Goal: Transaction & Acquisition: Purchase product/service

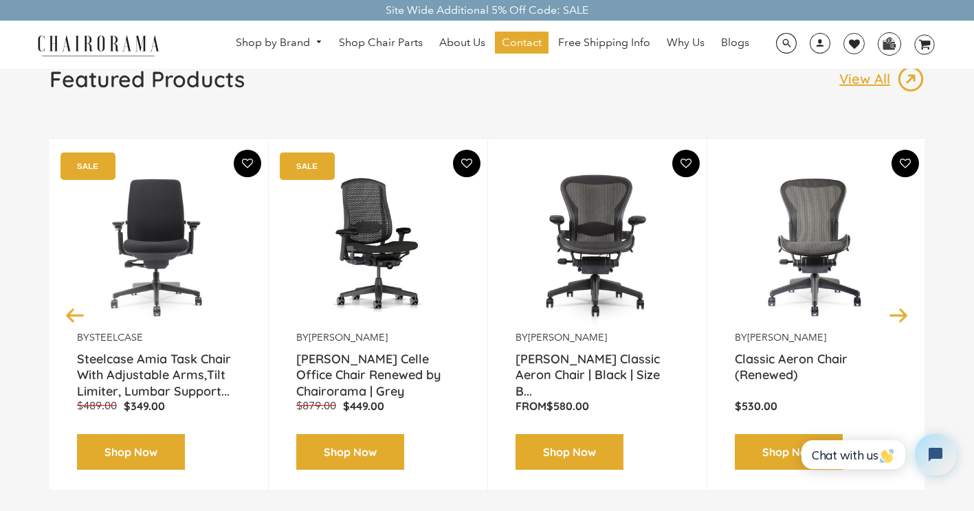
scroll to position [137, 0]
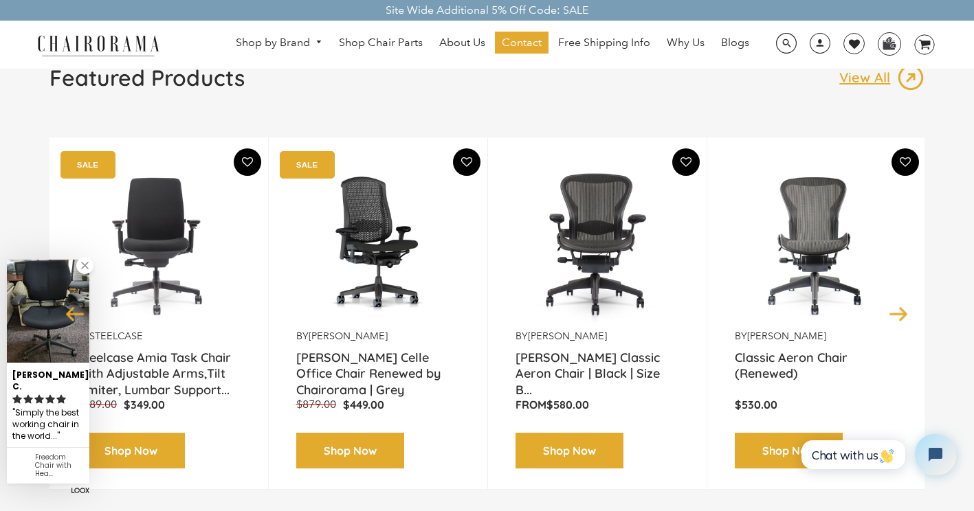
click at [89, 274] on link at bounding box center [84, 265] width 17 height 17
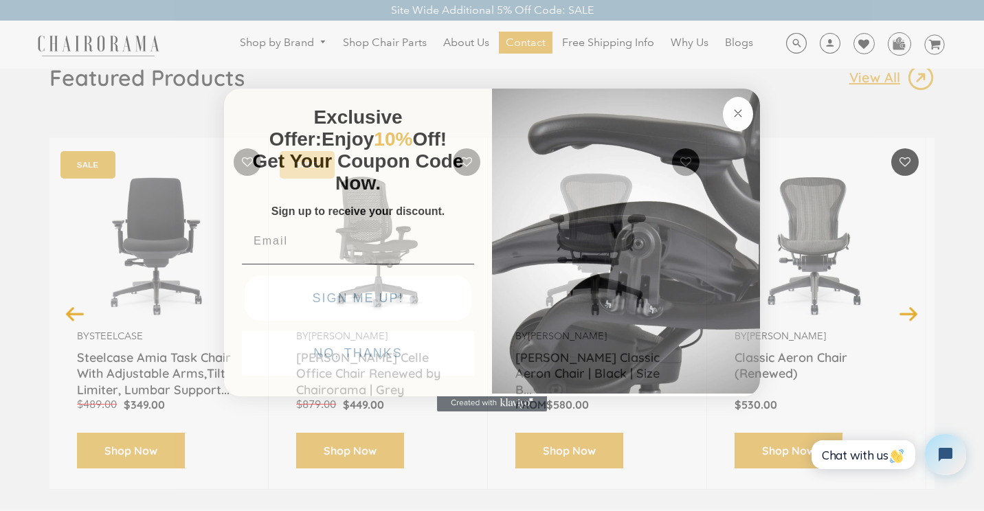
click at [733, 114] on circle "Close dialog" at bounding box center [739, 114] width 16 height 16
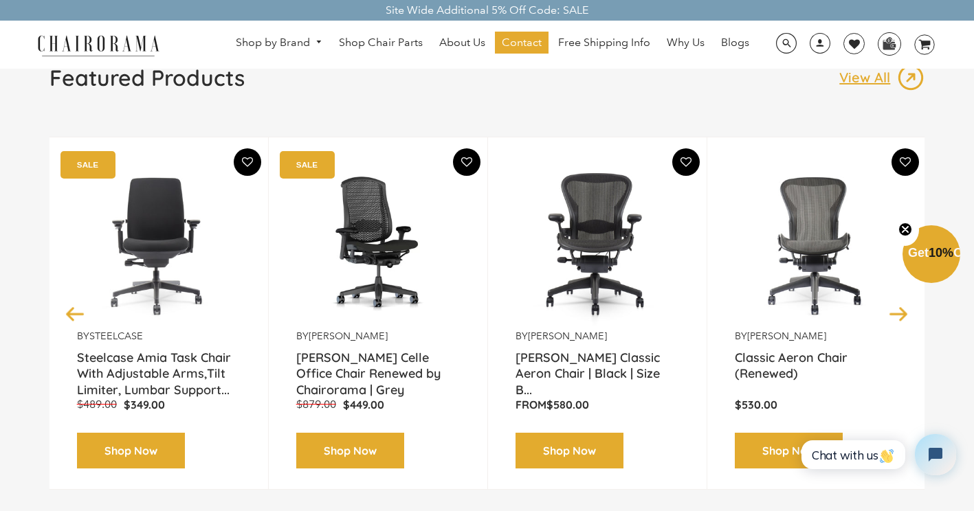
click at [597, 258] on img at bounding box center [598, 244] width 164 height 172
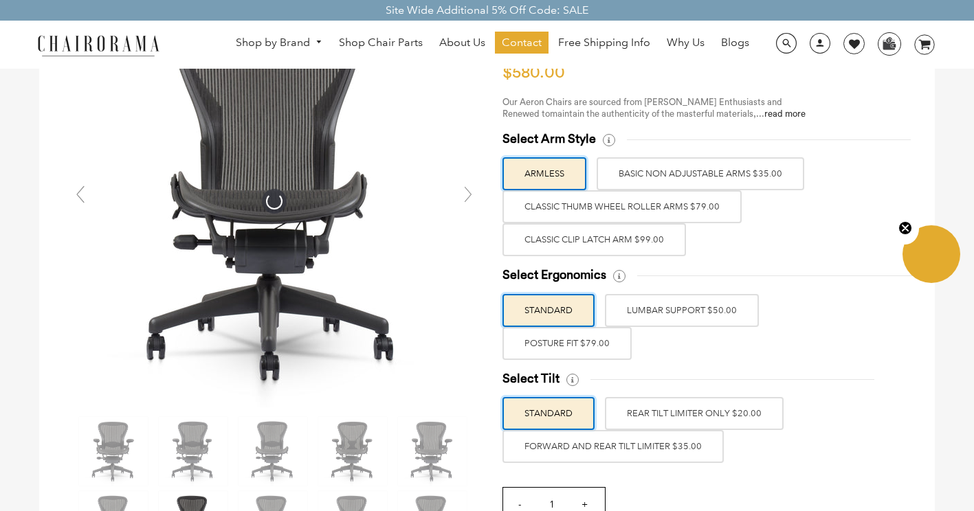
scroll to position [137, 0]
click at [470, 201] on link at bounding box center [467, 194] width 27 height 27
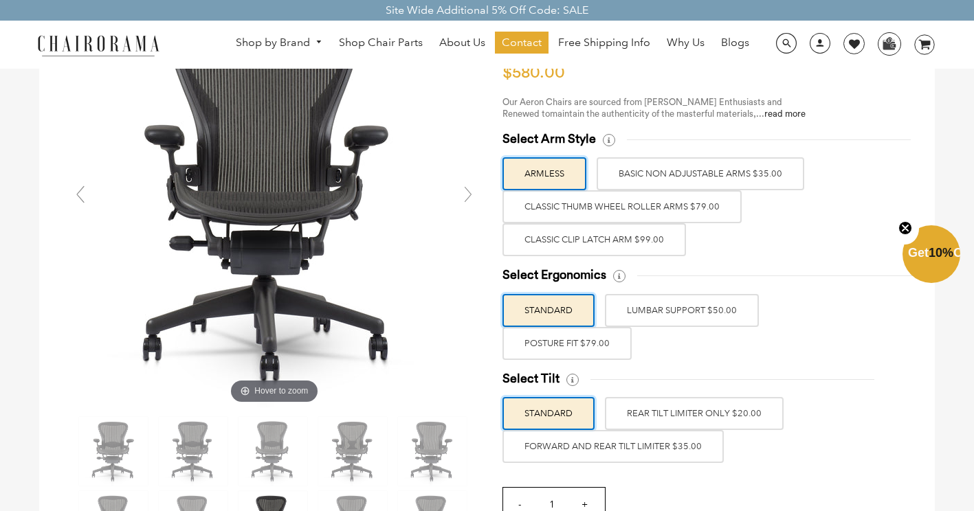
click at [470, 200] on link at bounding box center [467, 194] width 27 height 27
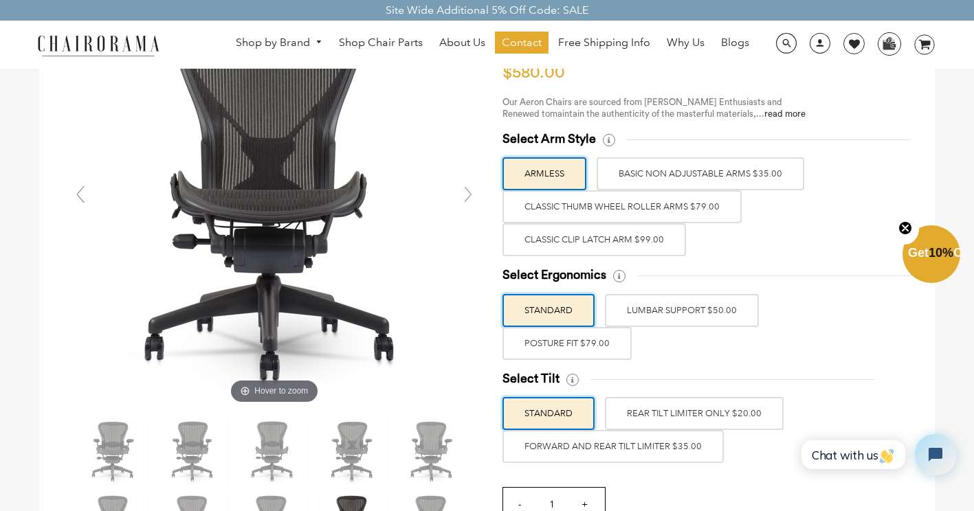
click at [470, 200] on link at bounding box center [467, 194] width 27 height 27
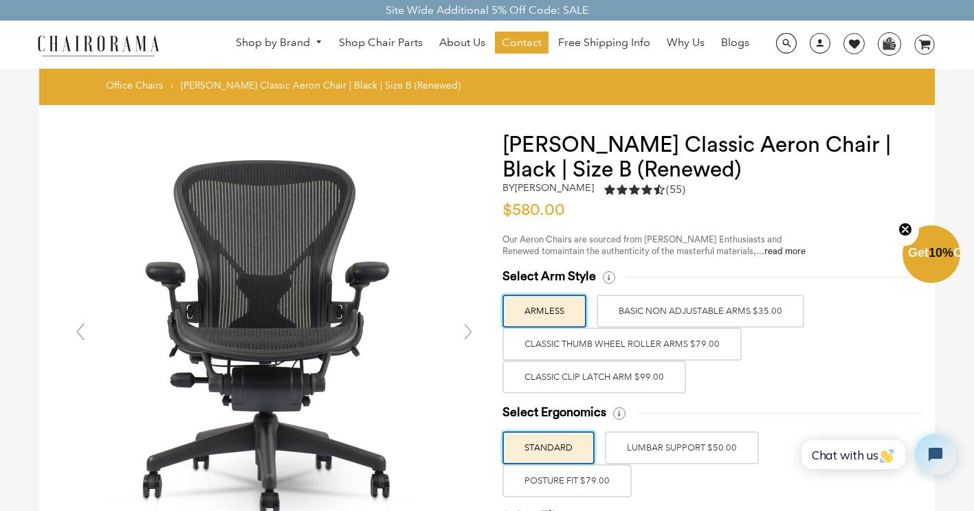
click at [467, 334] on link at bounding box center [467, 331] width 27 height 27
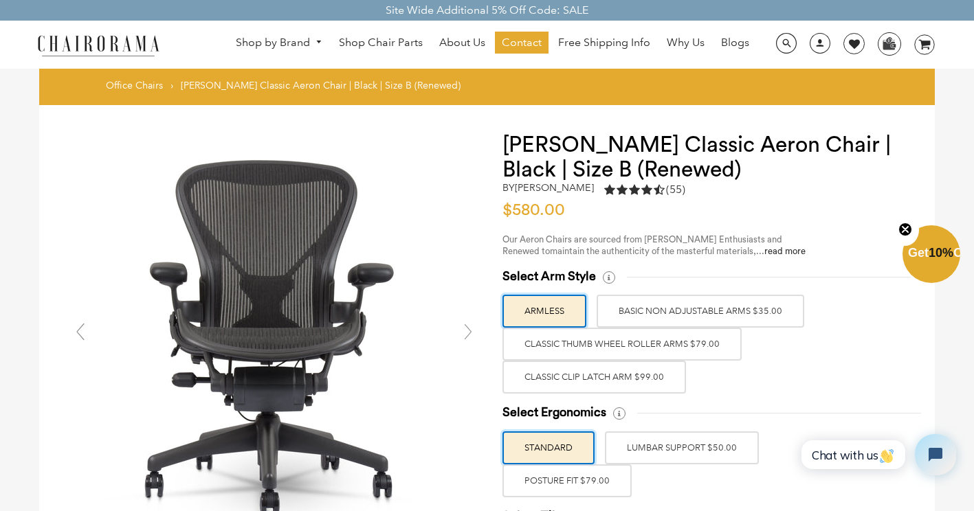
click at [468, 338] on link at bounding box center [467, 331] width 27 height 27
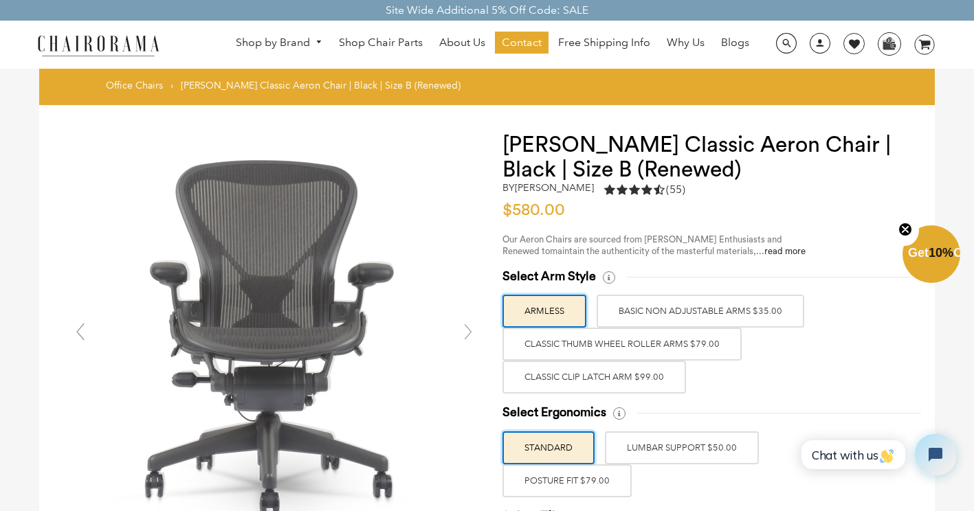
click at [468, 338] on link at bounding box center [467, 331] width 27 height 27
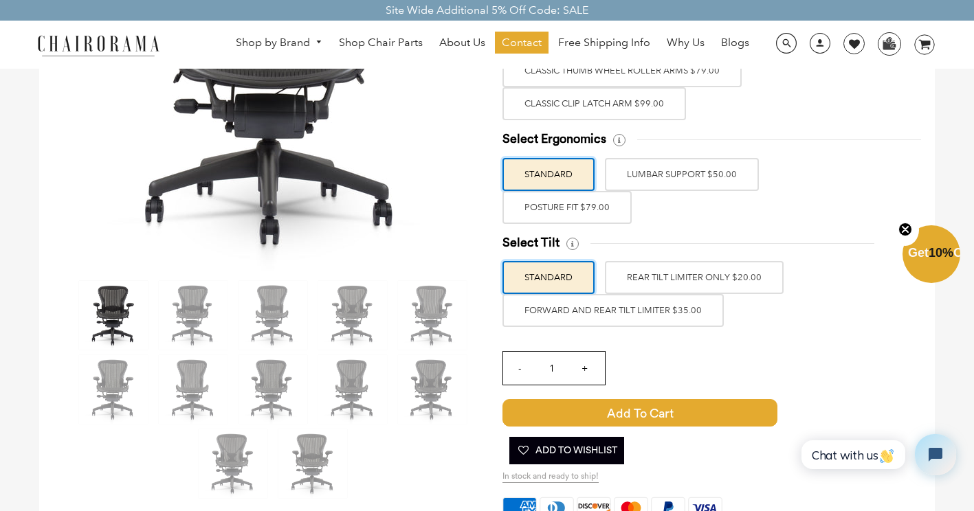
scroll to position [275, 0]
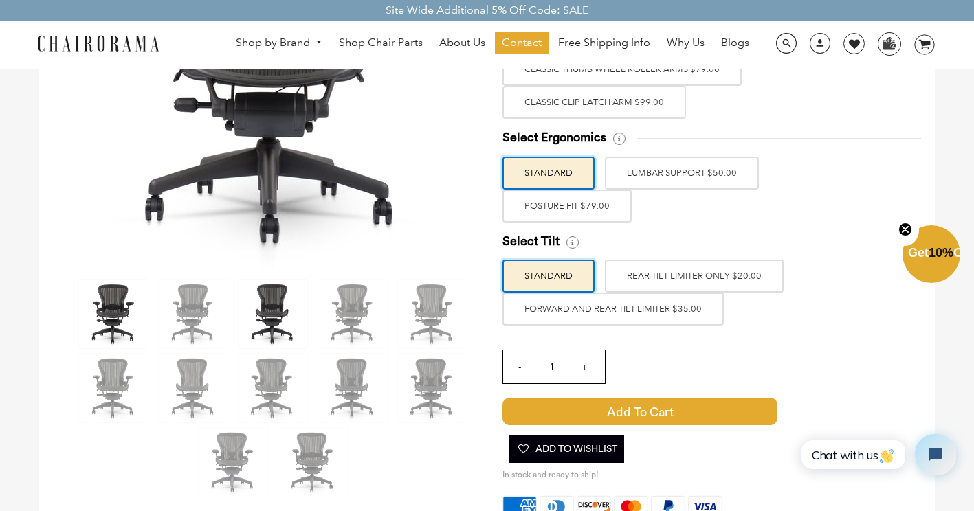
click at [267, 306] on img at bounding box center [273, 314] width 69 height 69
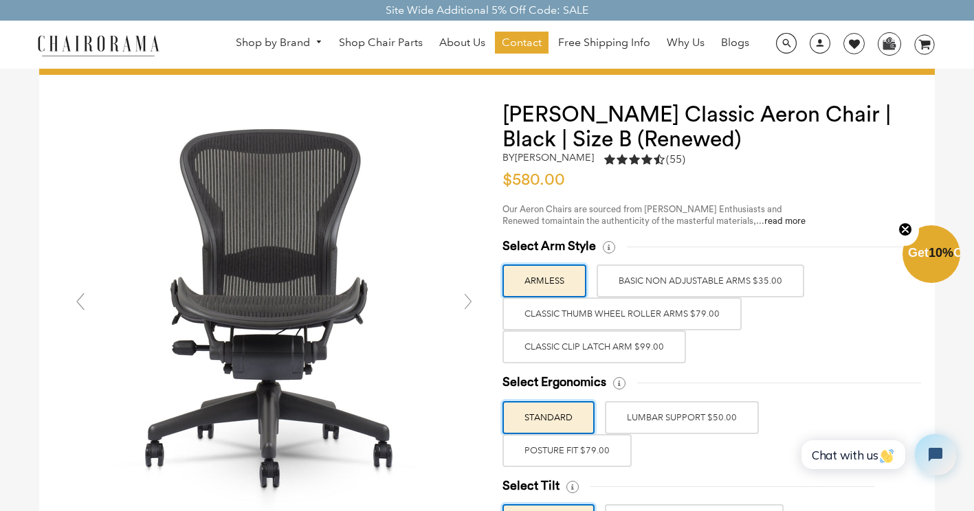
scroll to position [0, 0]
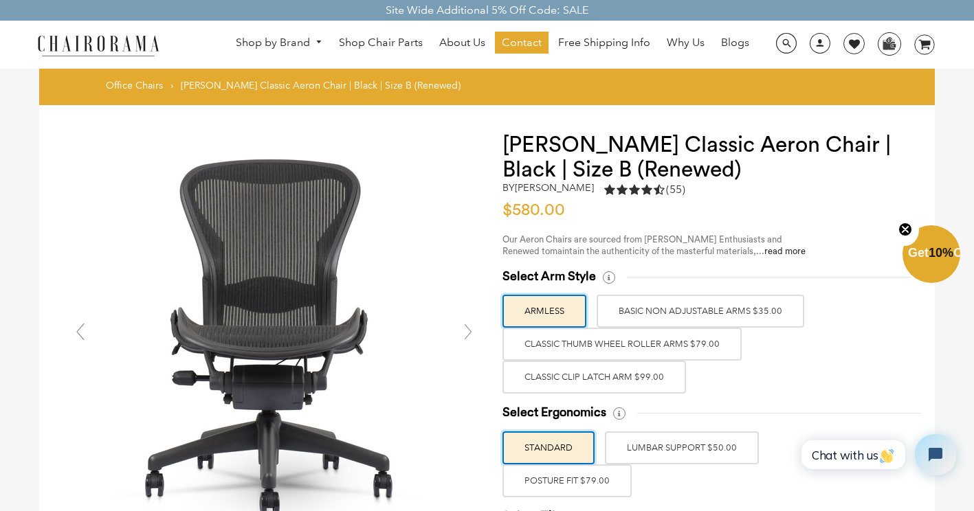
click at [905, 230] on icon "Close teaser" at bounding box center [905, 229] width 5 height 5
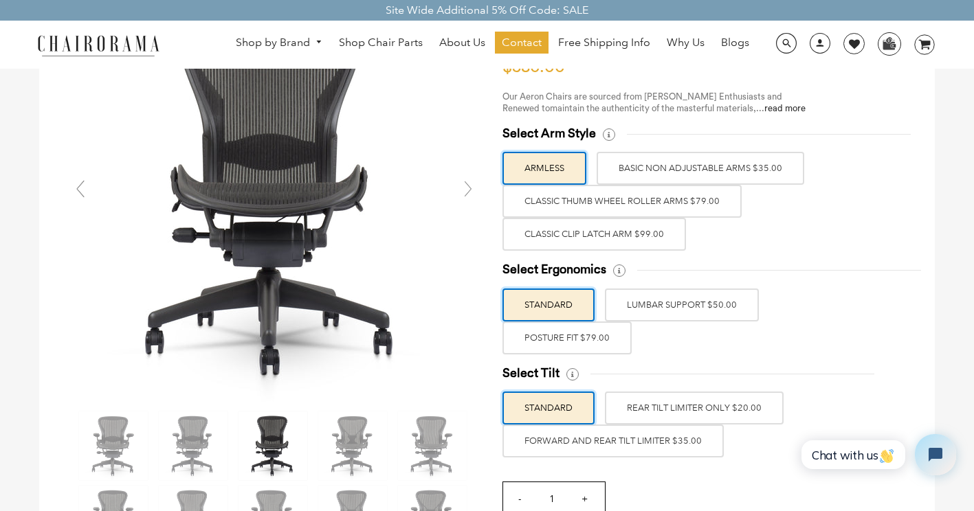
scroll to position [344, 0]
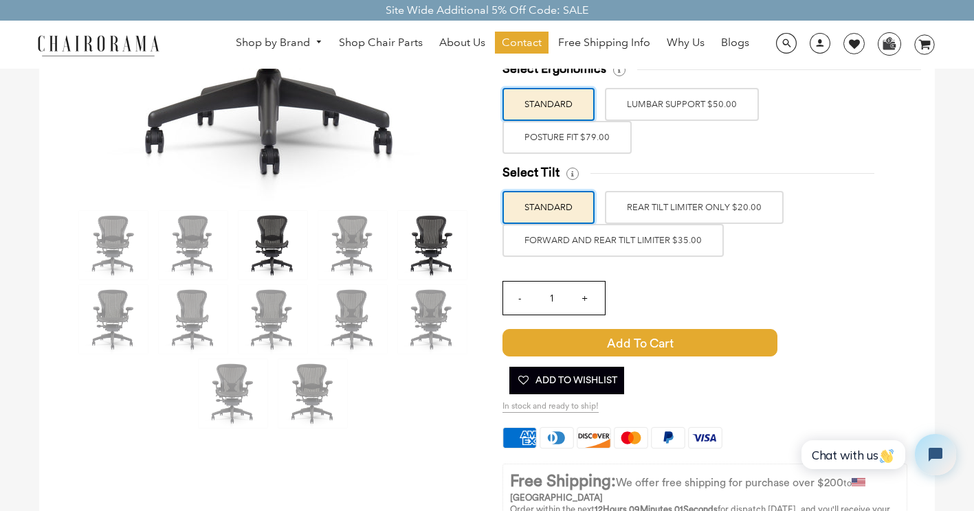
drag, startPoint x: 373, startPoint y: 243, endPoint x: 443, endPoint y: 258, distance: 71.7
click at [373, 243] on img at bounding box center [352, 245] width 69 height 69
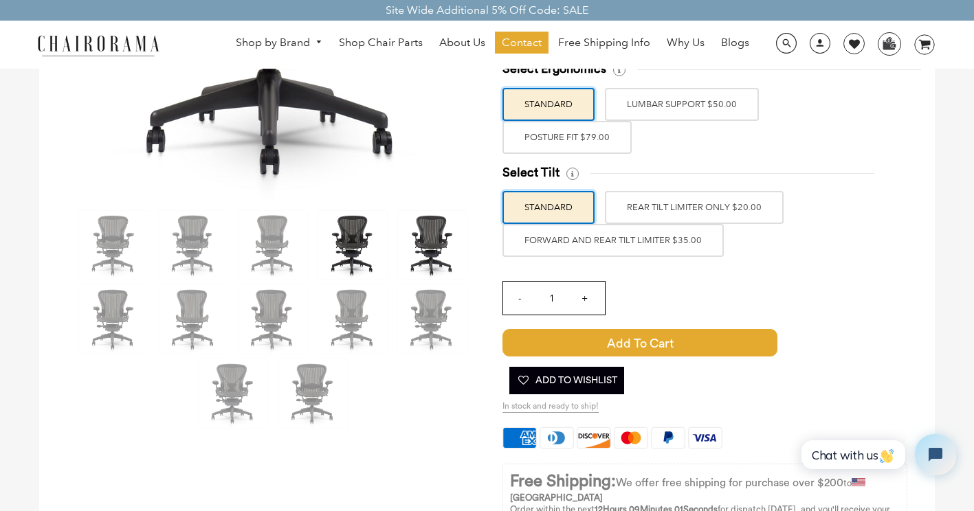
click at [435, 256] on img at bounding box center [432, 245] width 69 height 69
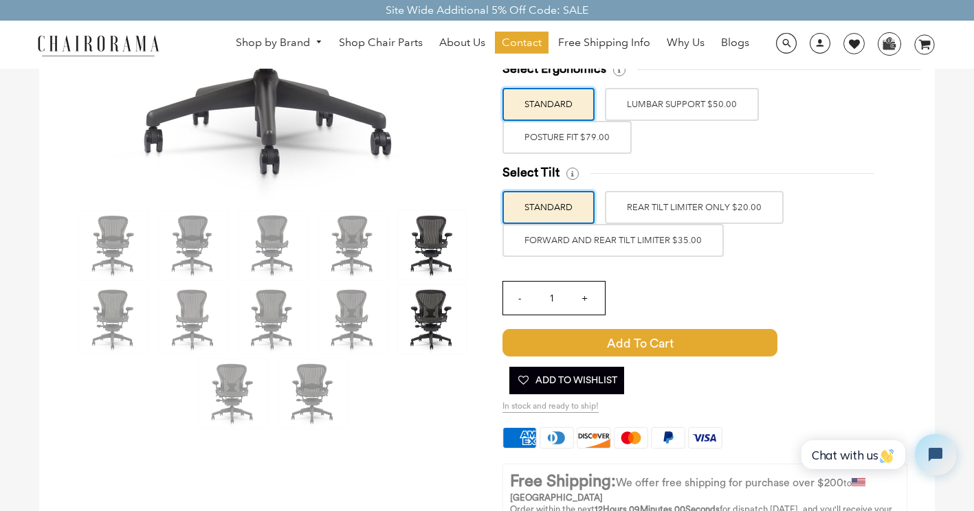
click at [433, 319] on img at bounding box center [432, 319] width 69 height 69
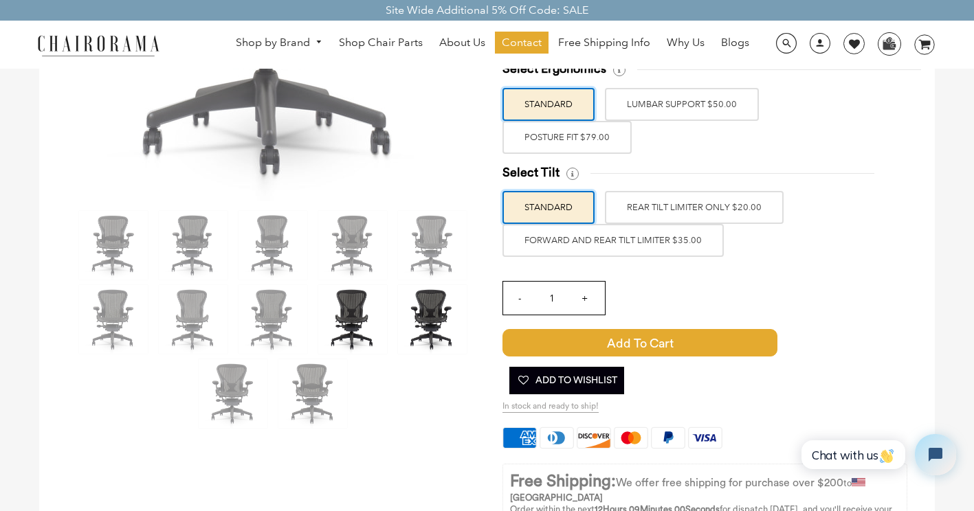
click at [364, 317] on img at bounding box center [352, 319] width 69 height 69
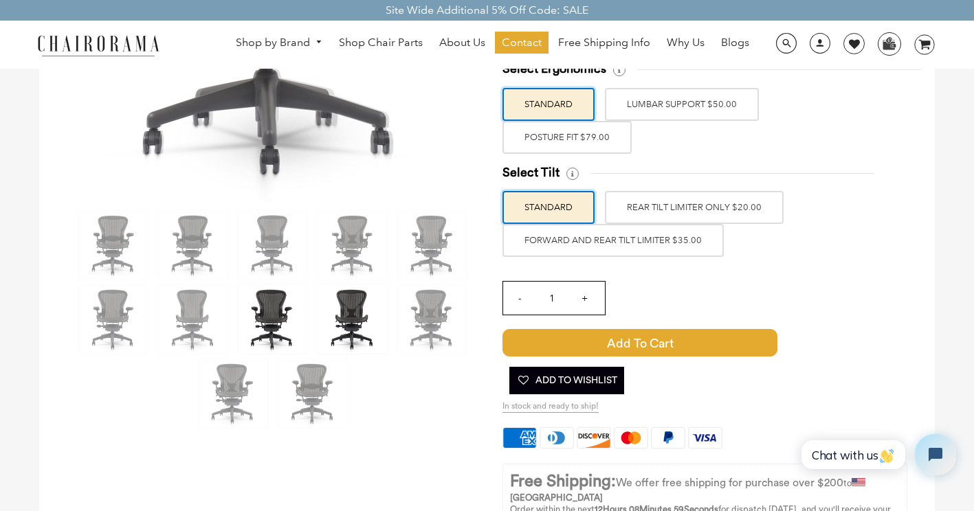
click at [269, 323] on img at bounding box center [273, 319] width 69 height 69
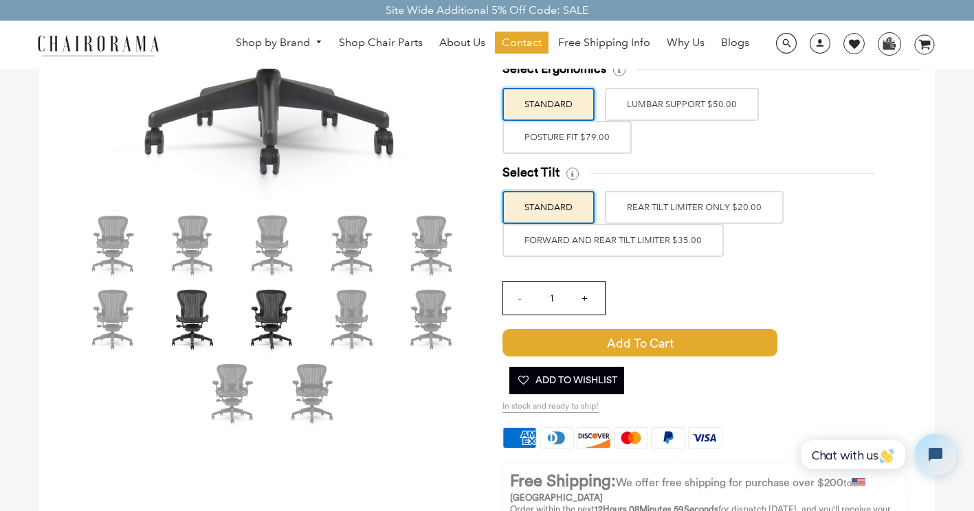
click at [201, 326] on img at bounding box center [193, 319] width 69 height 69
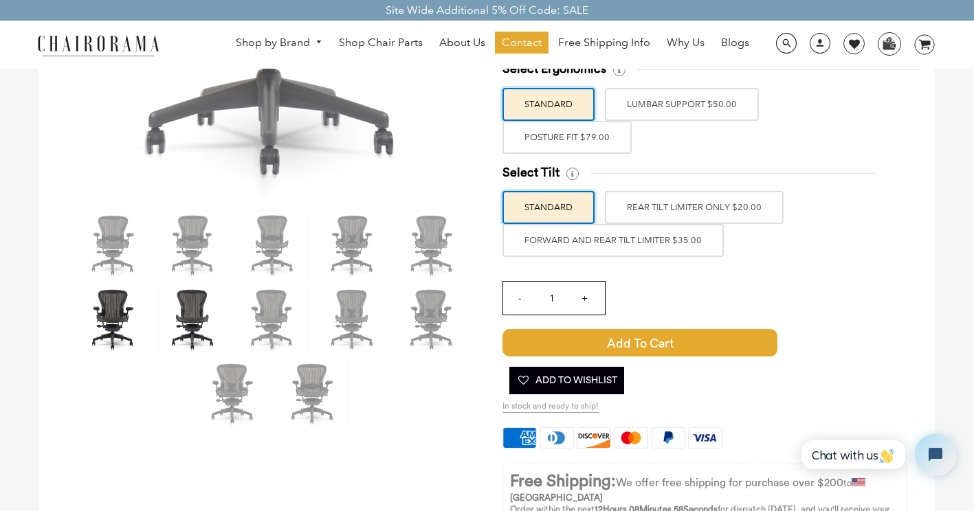
click at [100, 325] on img at bounding box center [113, 319] width 69 height 69
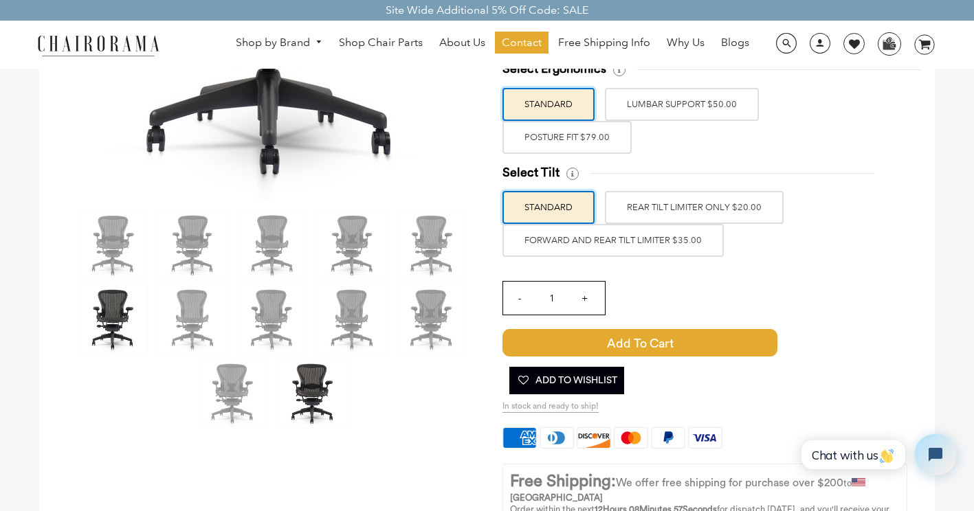
click at [315, 382] on img at bounding box center [312, 394] width 69 height 69
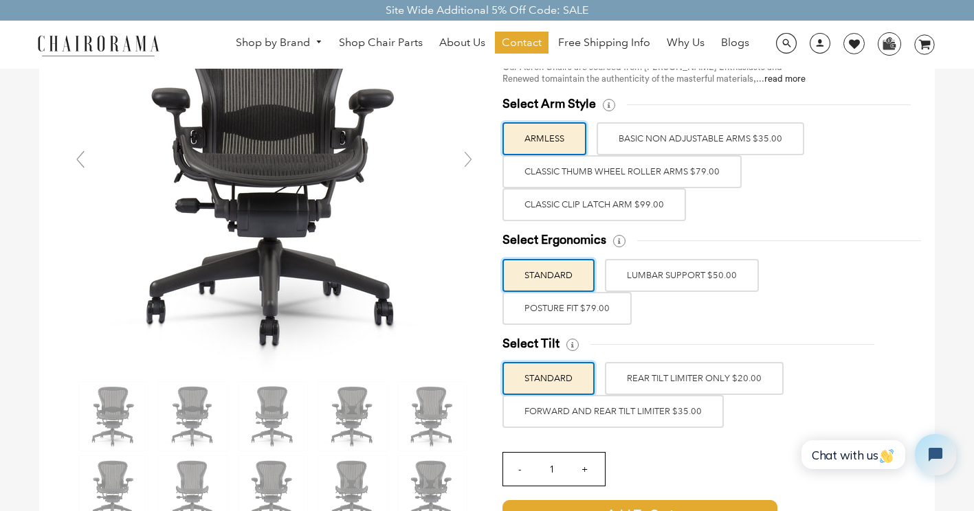
scroll to position [0, 0]
